Goal: Find specific page/section: Find specific page/section

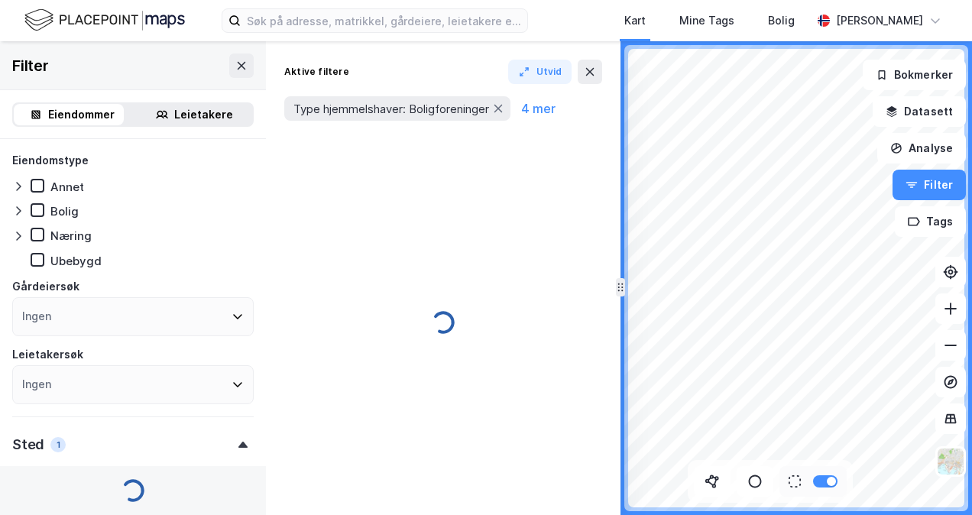
type input "--- (288)"
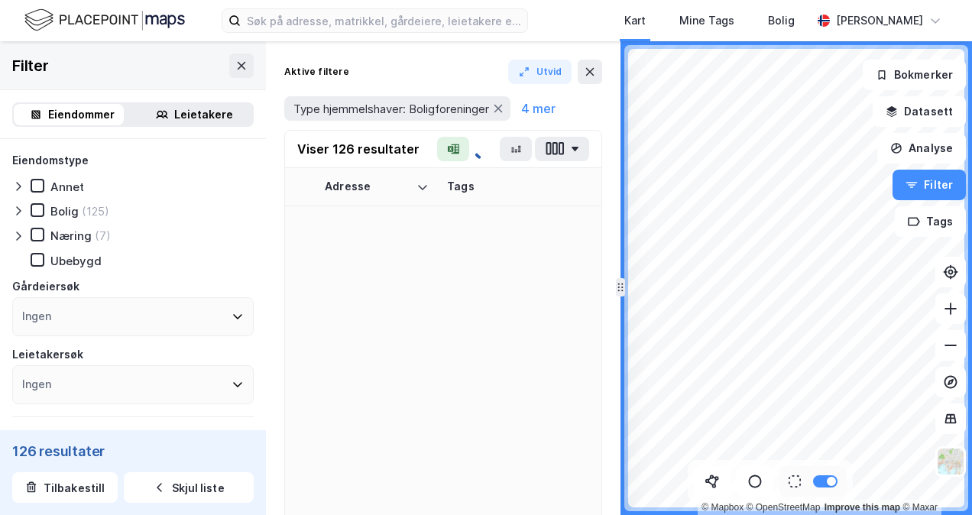
type input "--- (126)"
type input "--- (288)"
type input "--- (126)"
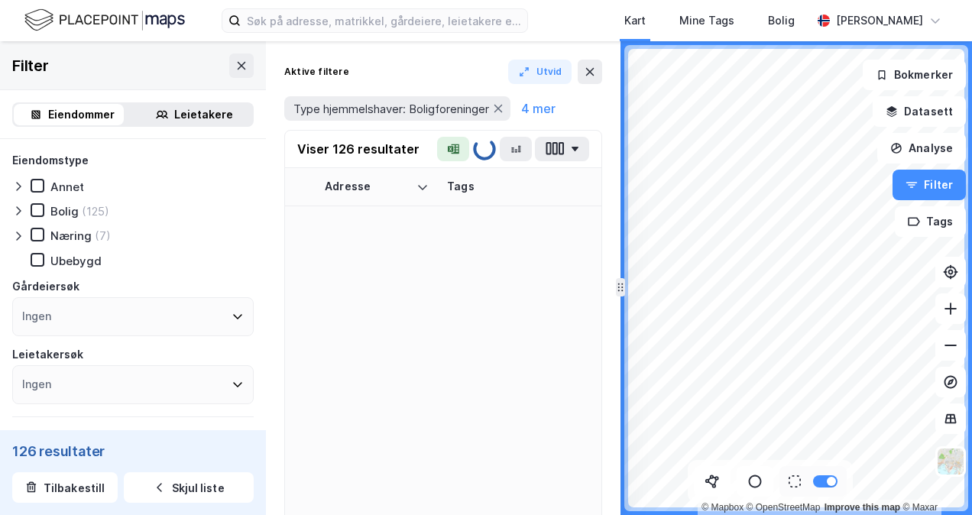
type input "--- (126)"
type input "--- (288)"
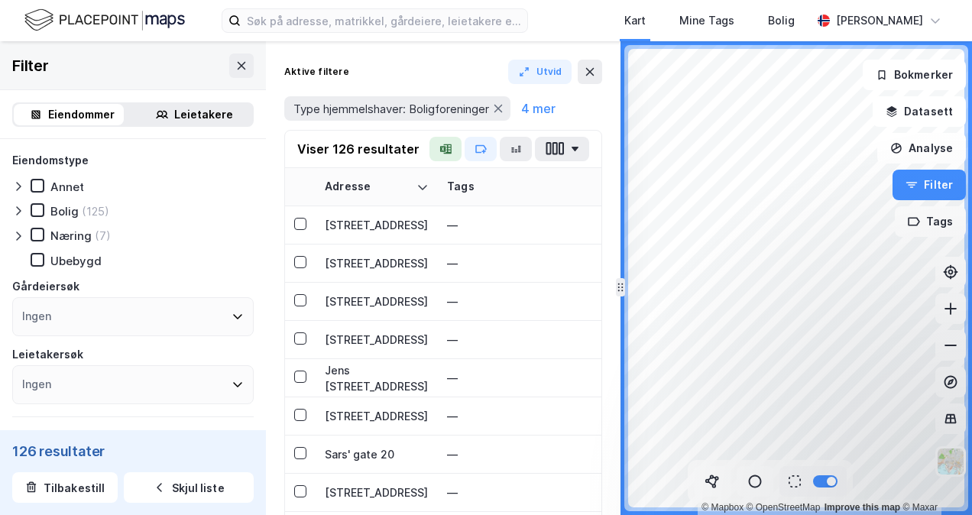
type input "--- (126)"
